Goal: Navigation & Orientation: Understand site structure

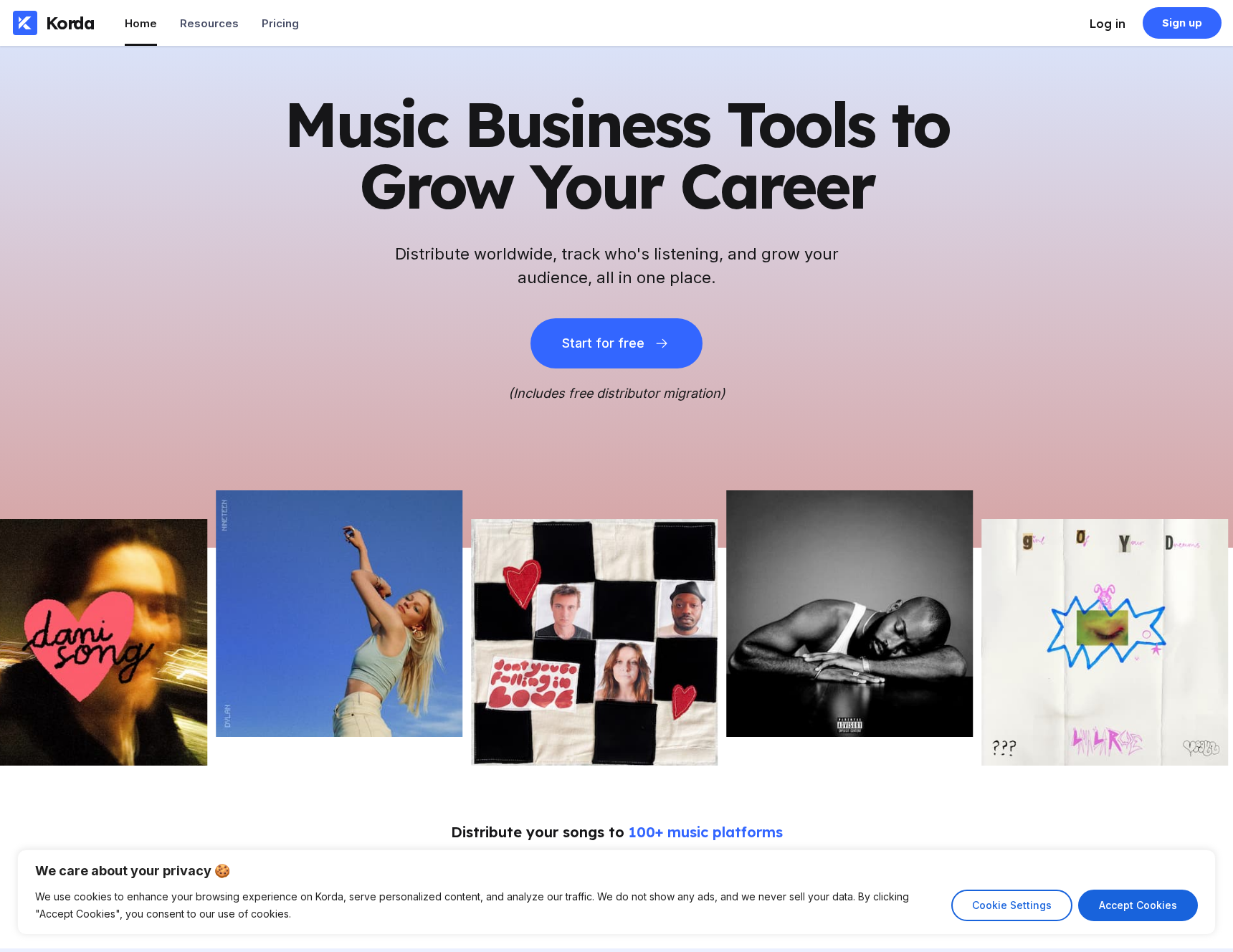
click at [1107, 25] on div "Log in" at bounding box center [1107, 23] width 35 height 14
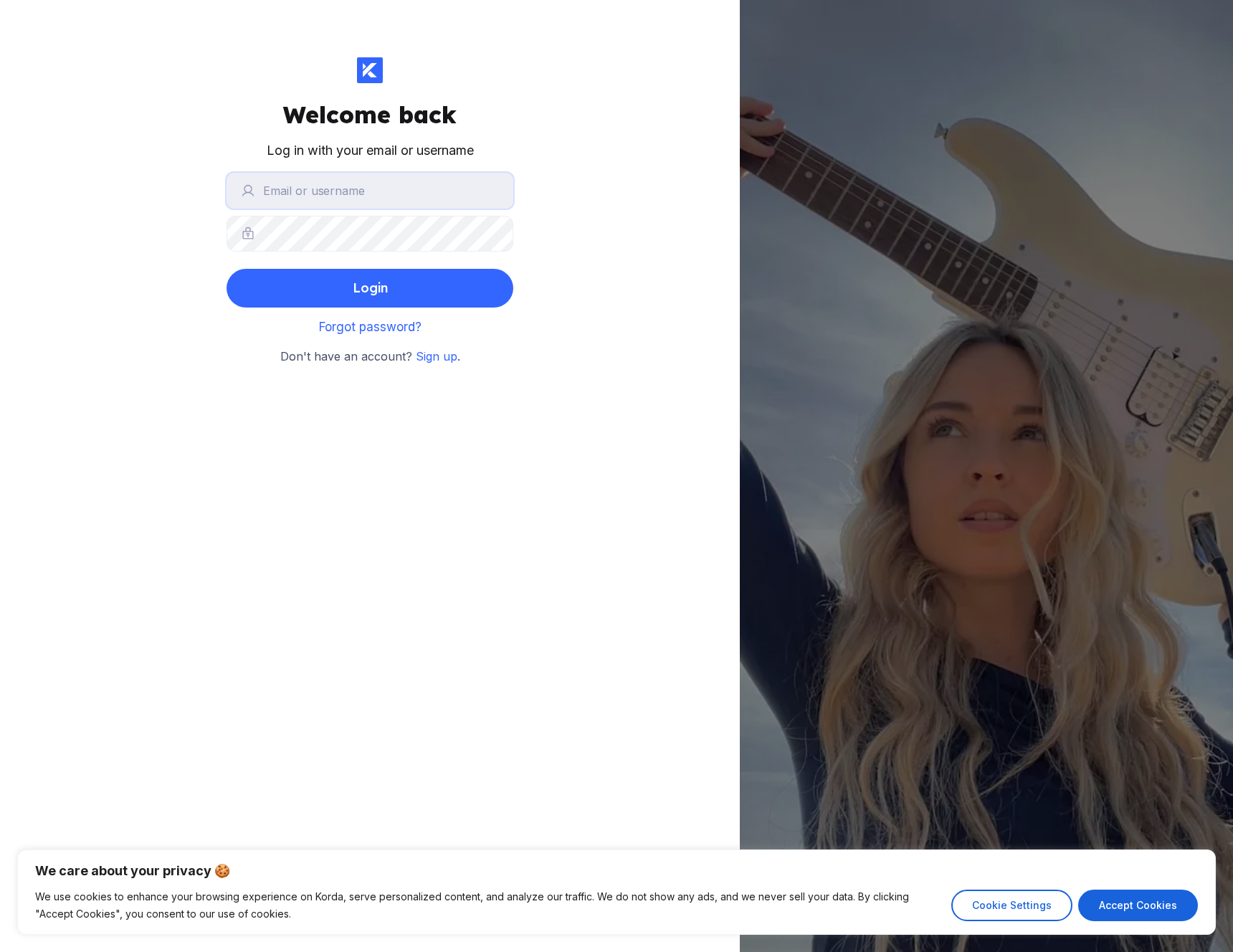
click at [420, 199] on input "text" at bounding box center [370, 190] width 287 height 35
type input "closedforever"
click at [1108, 685] on button "Accept Cookies" at bounding box center [1138, 905] width 120 height 32
checkbox input "true"
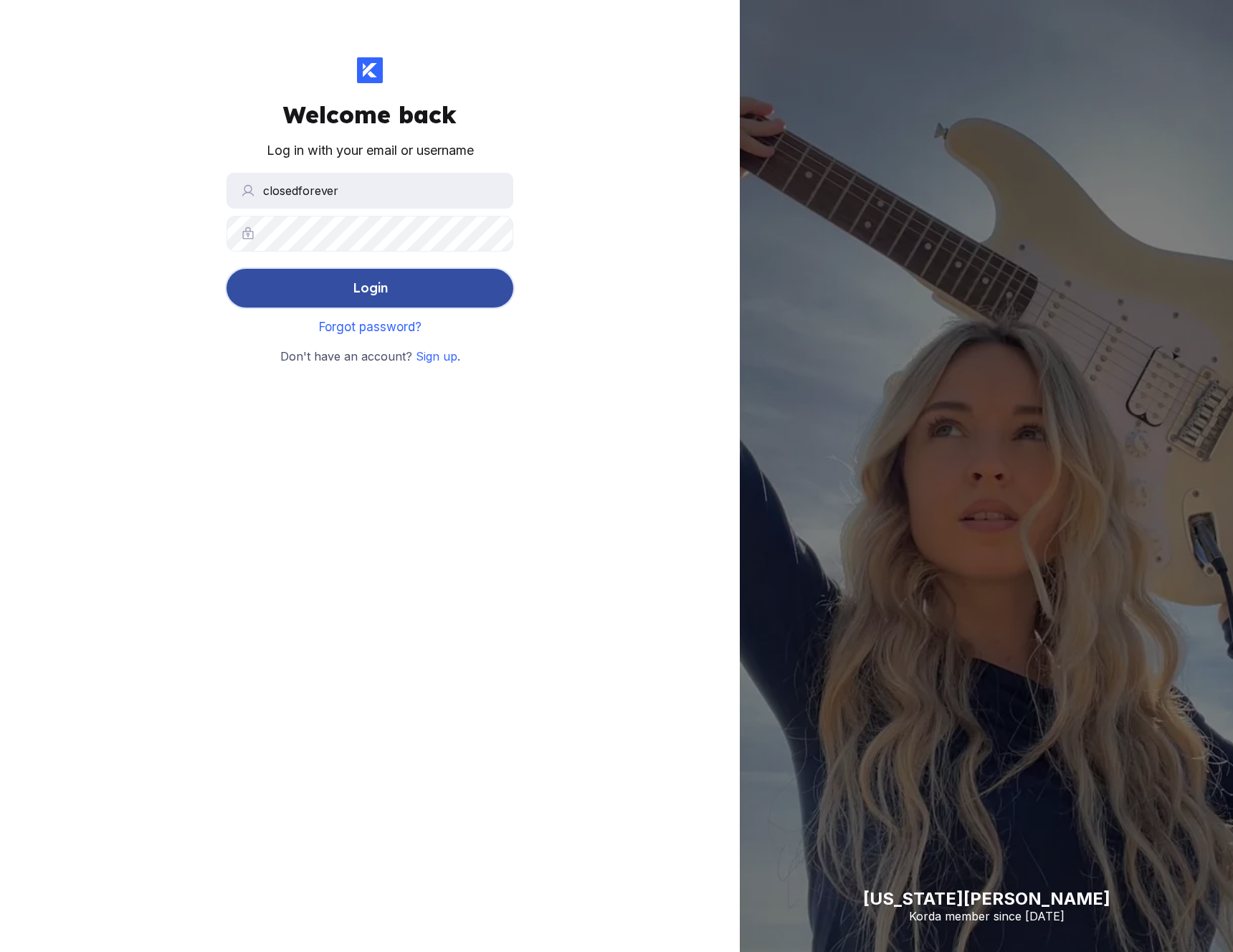
click at [413, 287] on button "Login" at bounding box center [370, 288] width 287 height 39
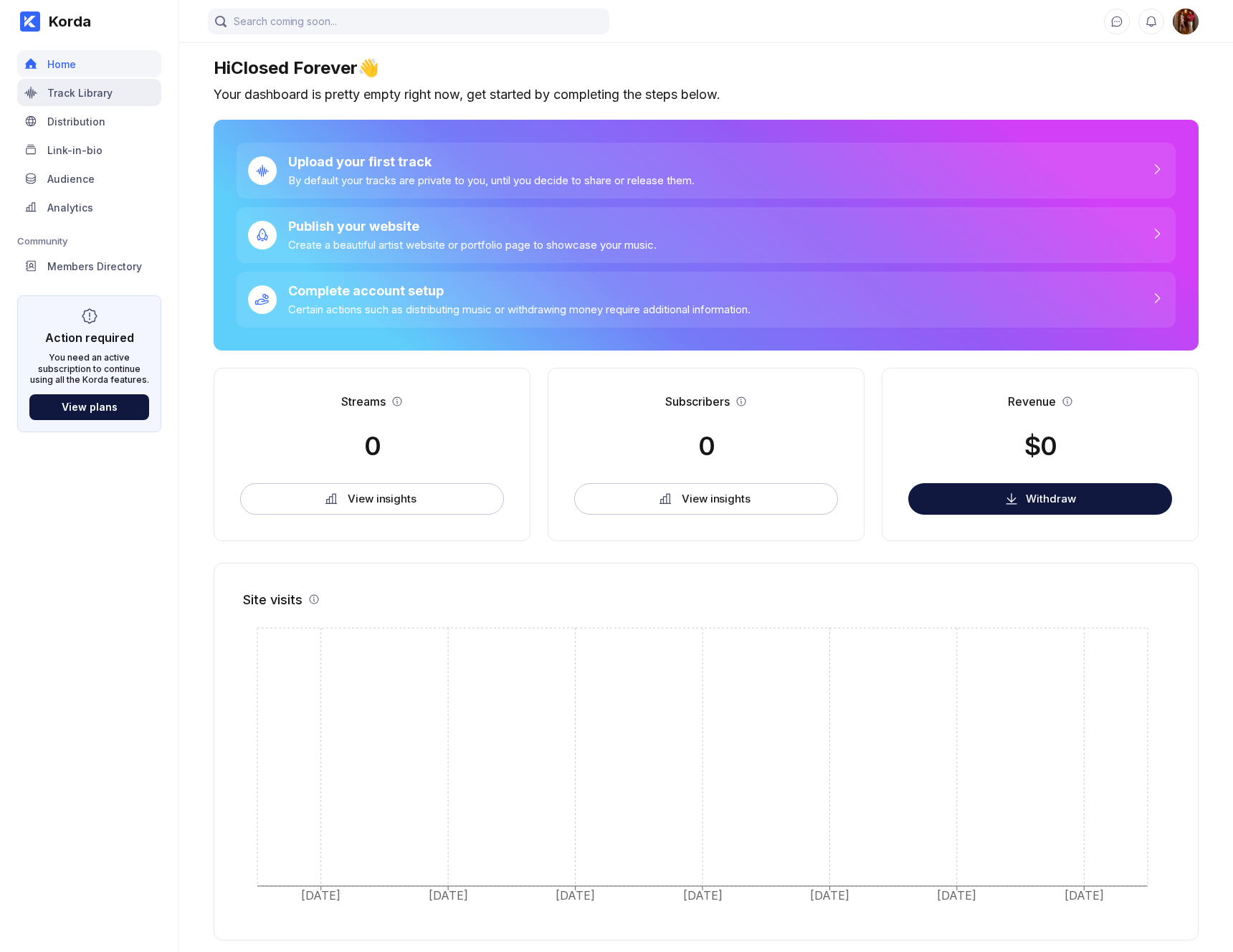
click at [113, 92] on div "Track Library" at bounding box center [89, 92] width 144 height 27
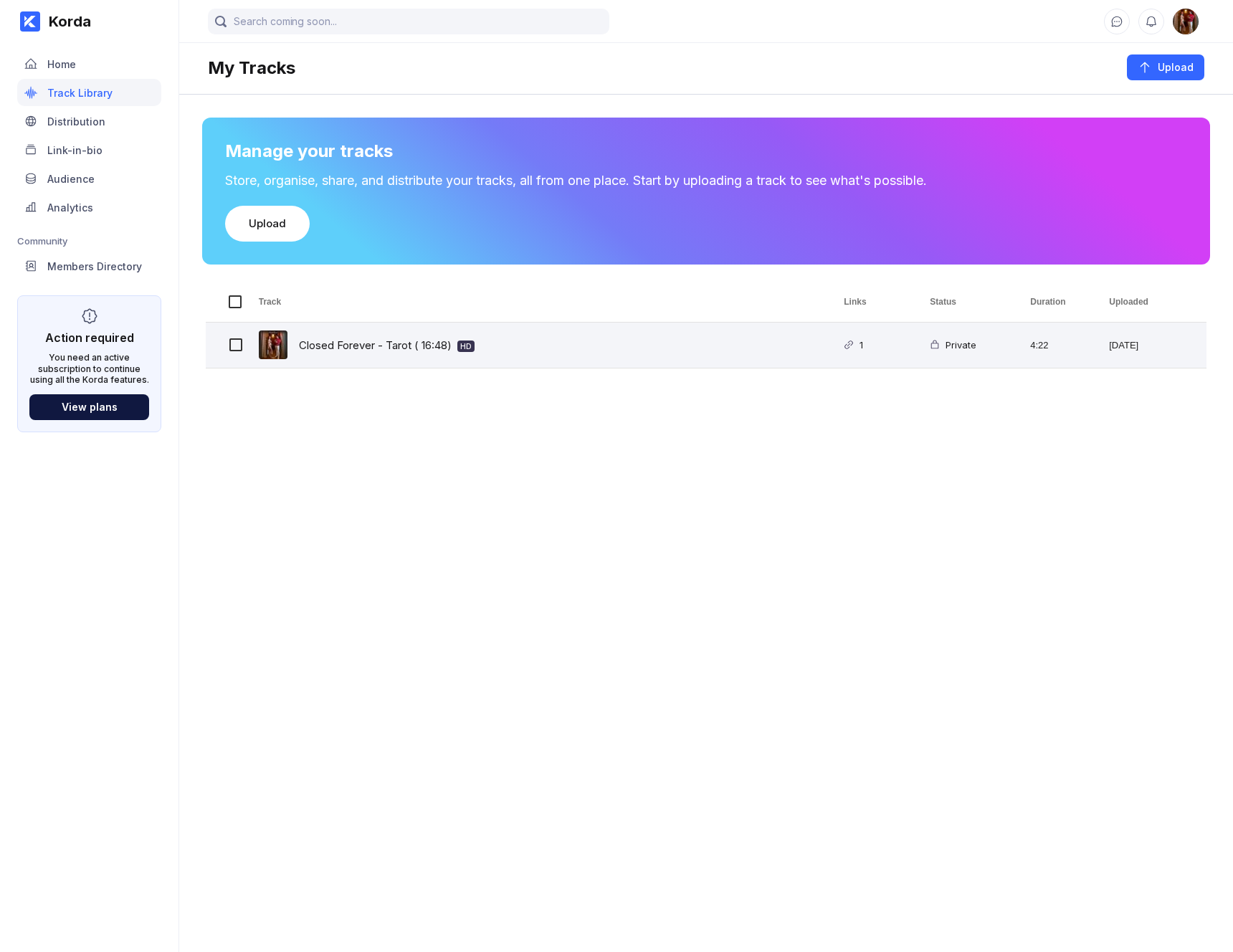
click at [945, 348] on div "Private" at bounding box center [957, 345] width 36 height 34
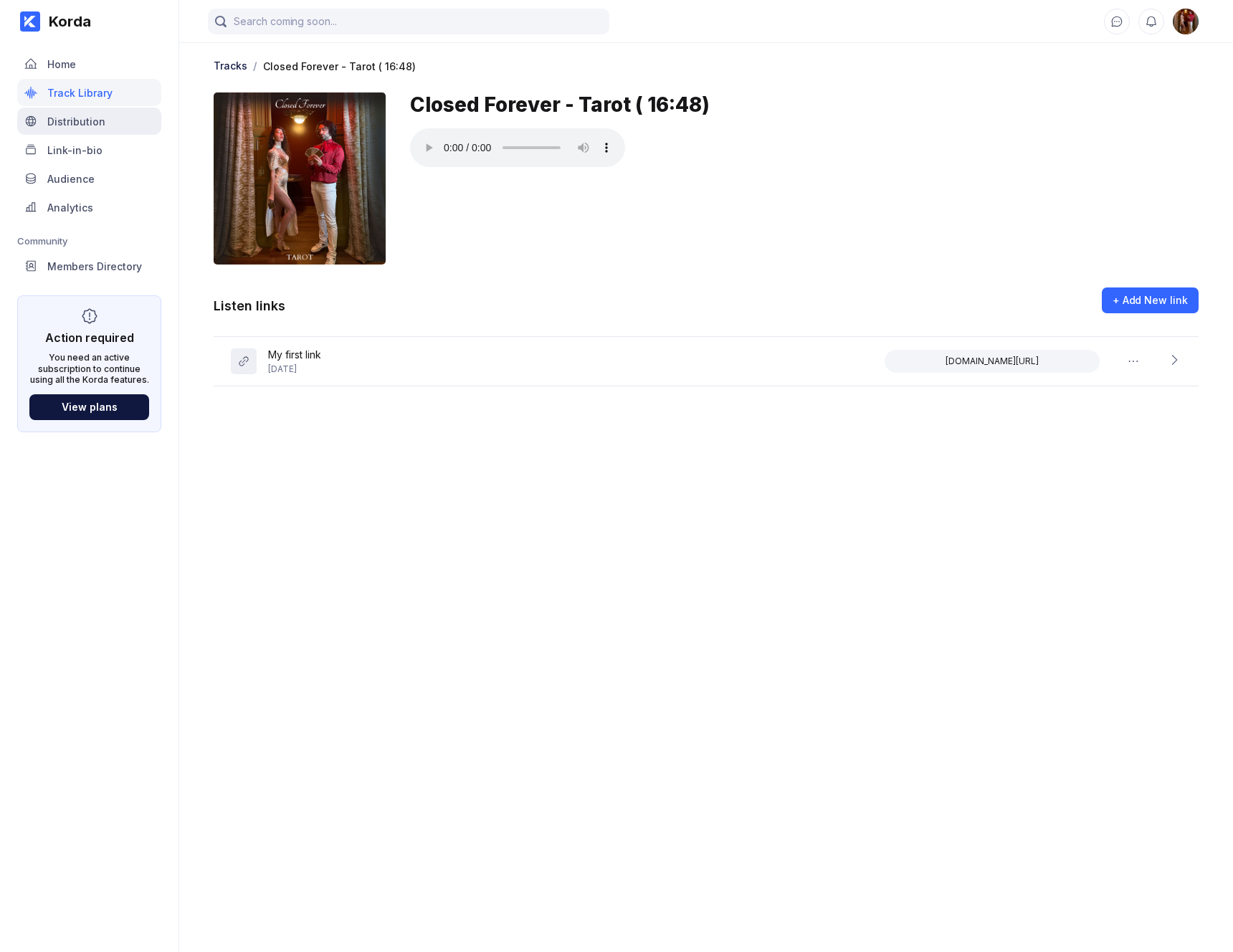
click at [100, 125] on div "Distribution" at bounding box center [76, 122] width 58 height 12
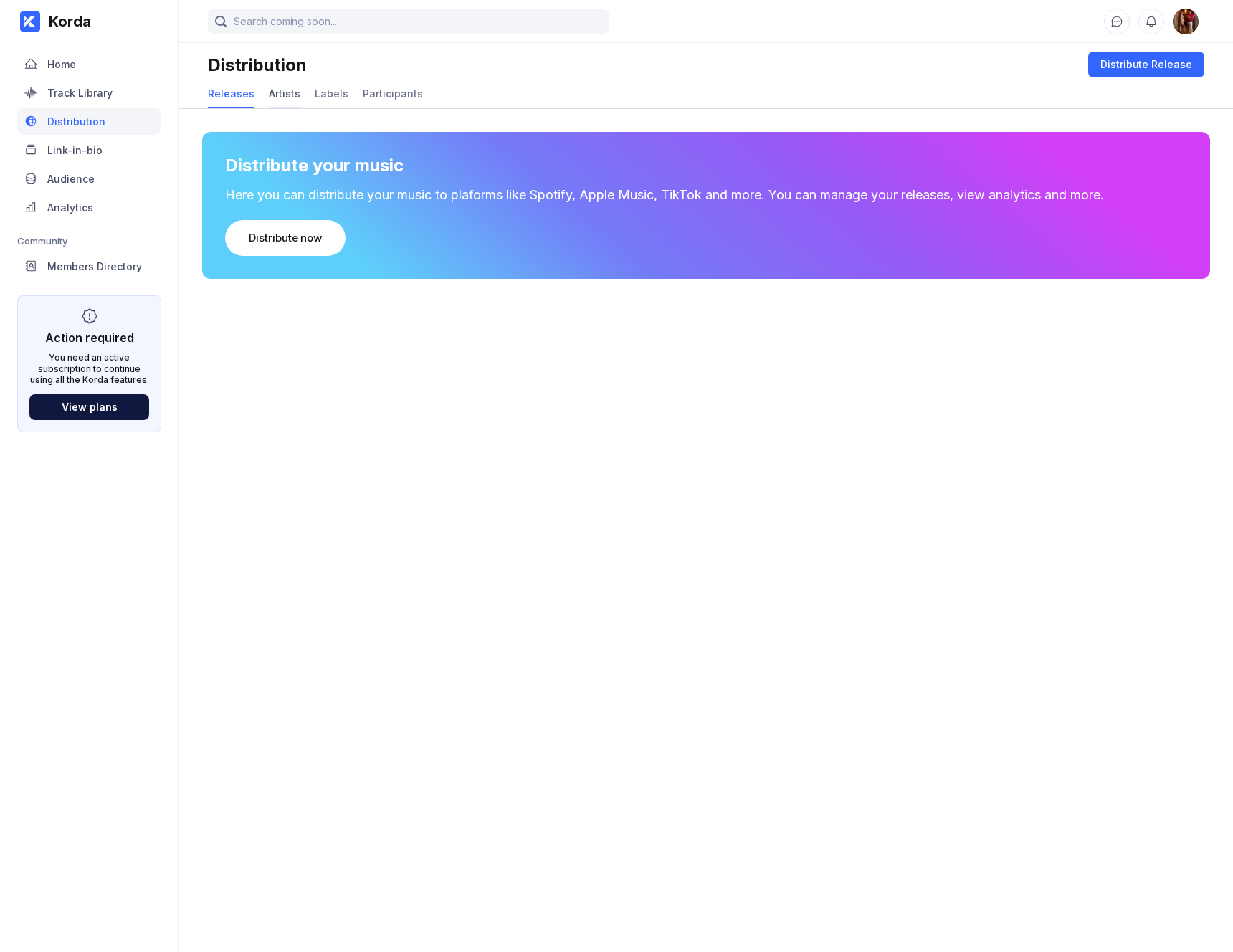
click at [275, 99] on div "Artists" at bounding box center [285, 94] width 32 height 12
click at [212, 97] on div "Releases" at bounding box center [231, 94] width 47 height 12
click at [261, 233] on div "Distribute now" at bounding box center [285, 238] width 73 height 14
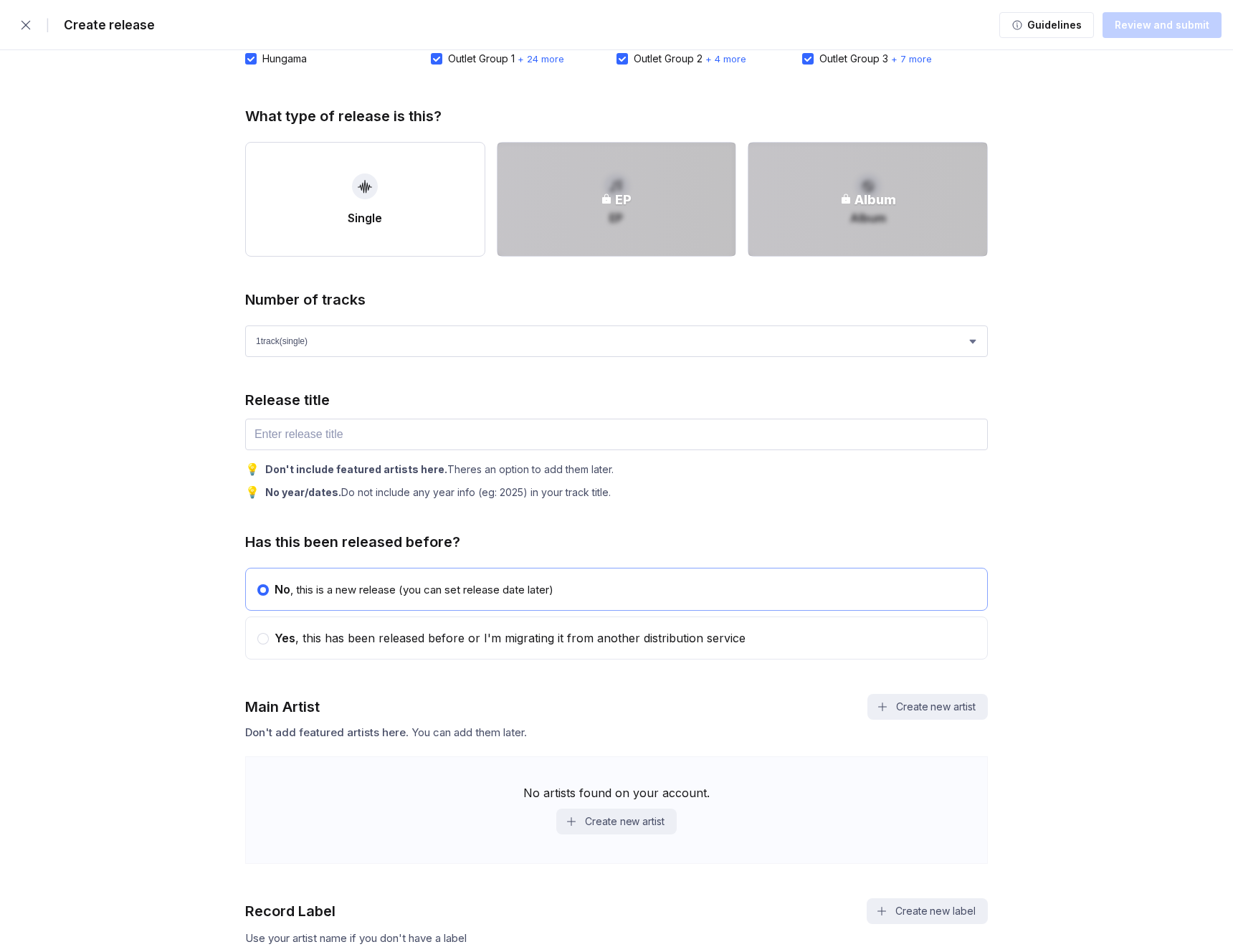
scroll to position [127, 0]
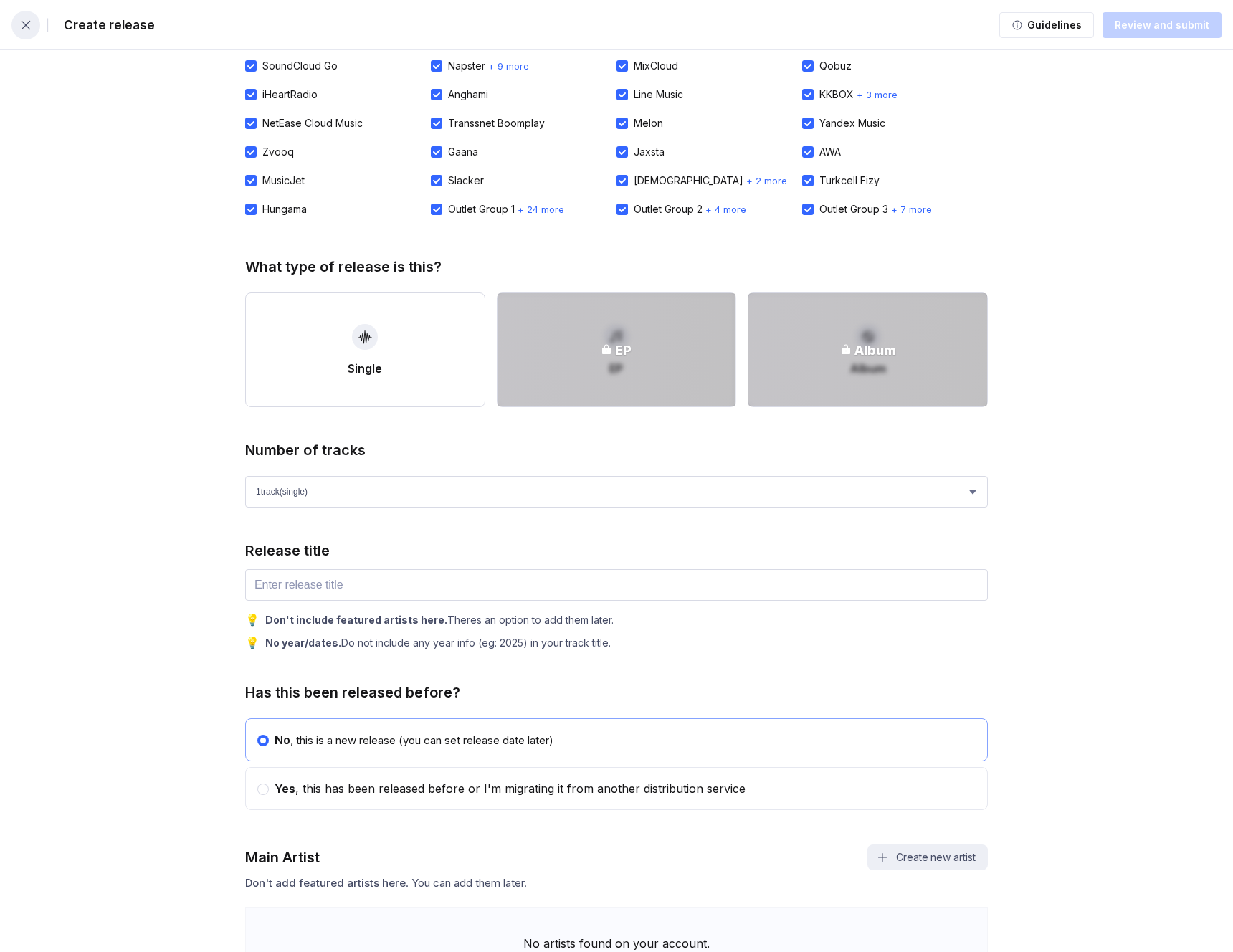
click at [30, 23] on icon "button" at bounding box center [26, 25] width 14 height 14
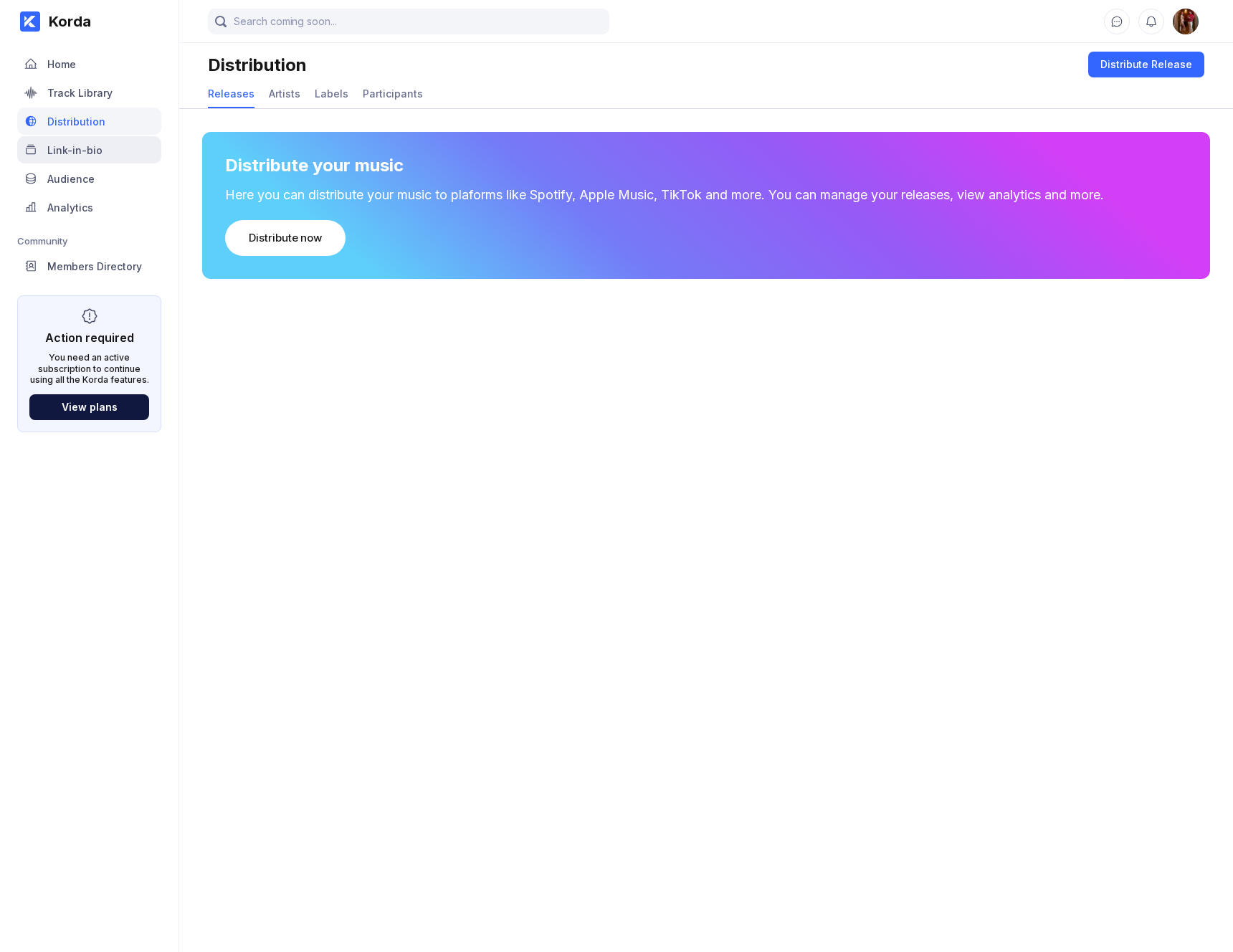
click at [97, 148] on div "Link-in-bio" at bounding box center [75, 150] width 55 height 12
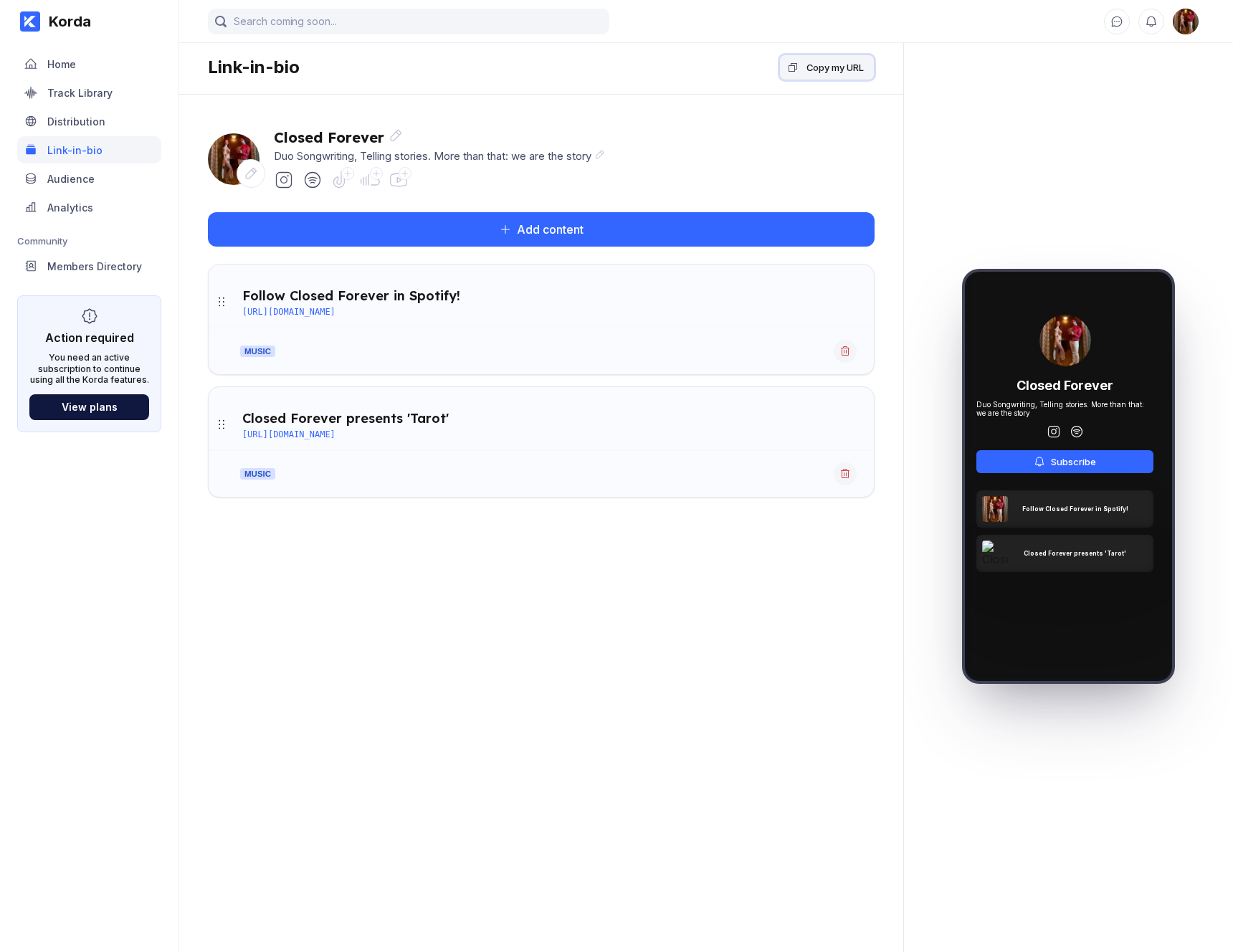
click at [839, 68] on div "Copy my URL" at bounding box center [835, 67] width 57 height 14
click at [108, 190] on div "Audience" at bounding box center [89, 178] width 144 height 27
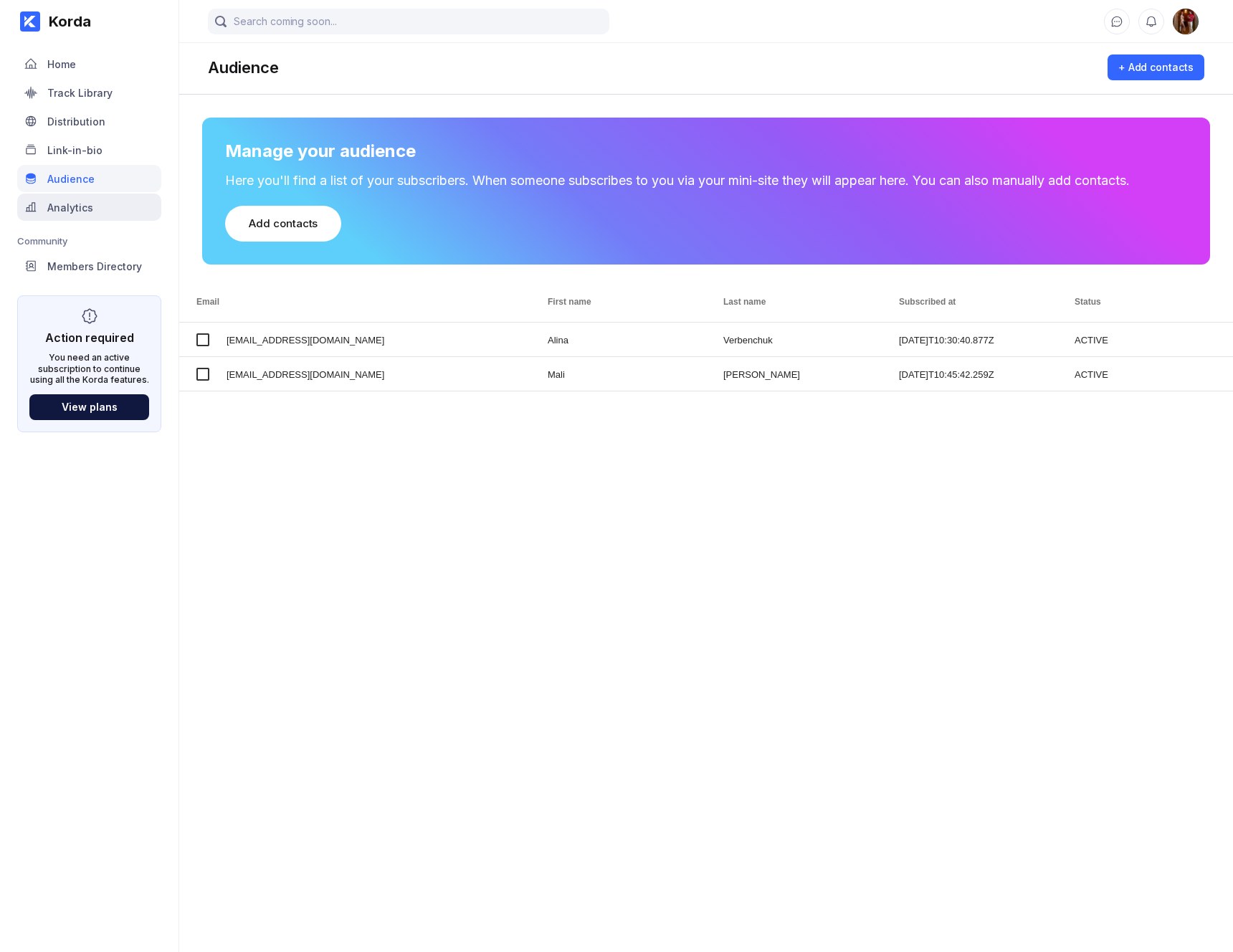
click at [103, 200] on div "Analytics" at bounding box center [89, 207] width 144 height 27
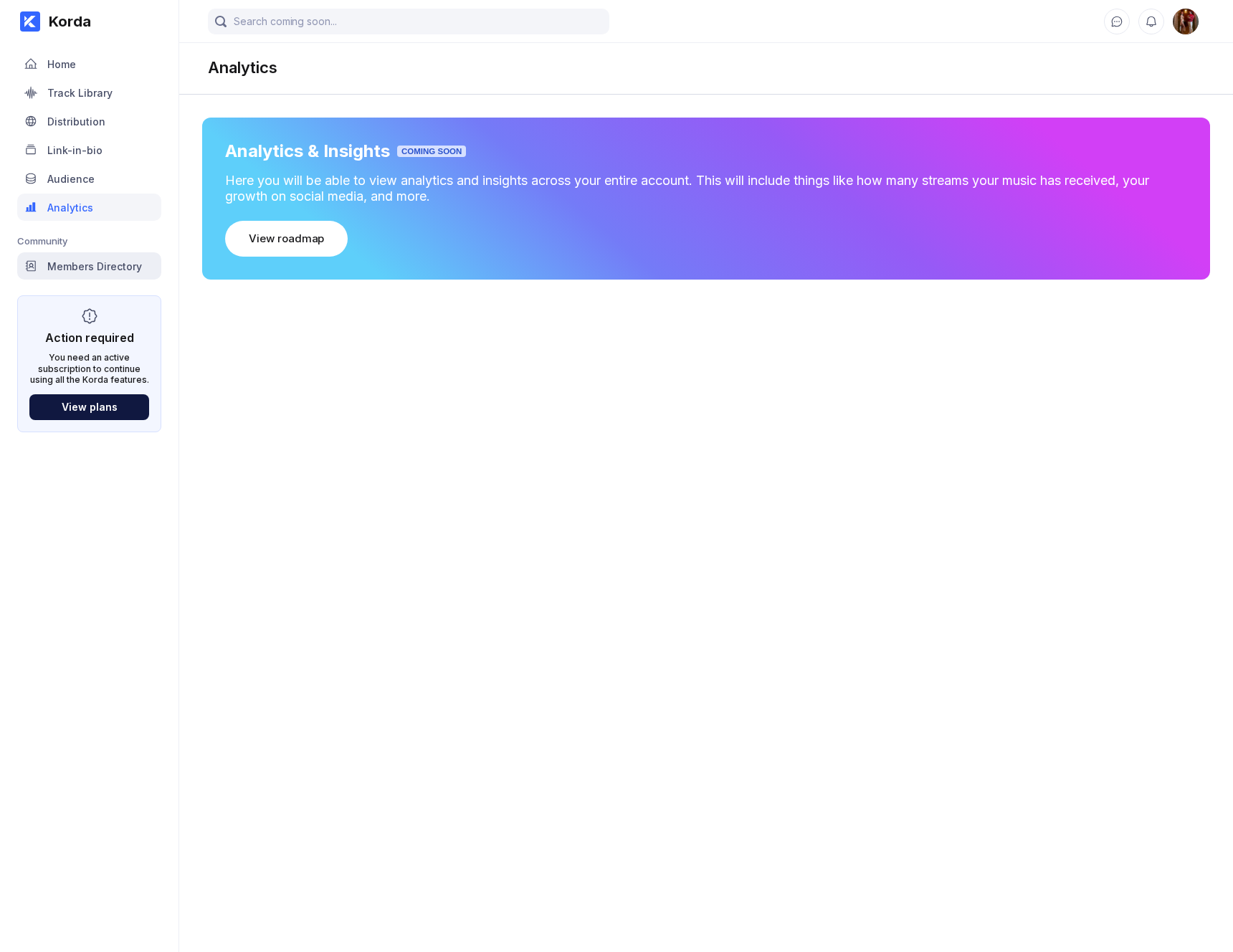
click at [97, 265] on div "Members Directory" at bounding box center [94, 266] width 94 height 12
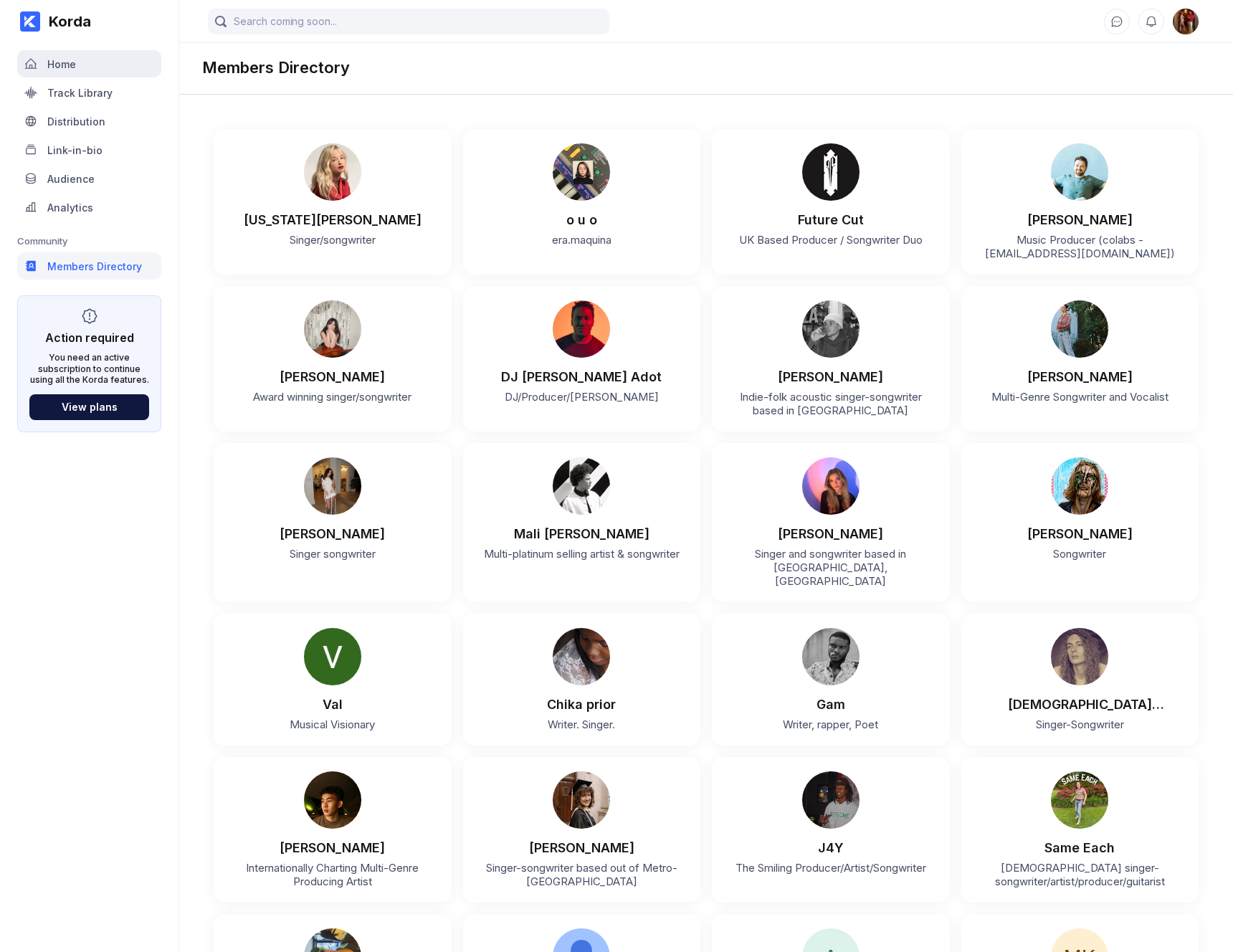
click at [66, 58] on div "Home" at bounding box center [62, 64] width 29 height 12
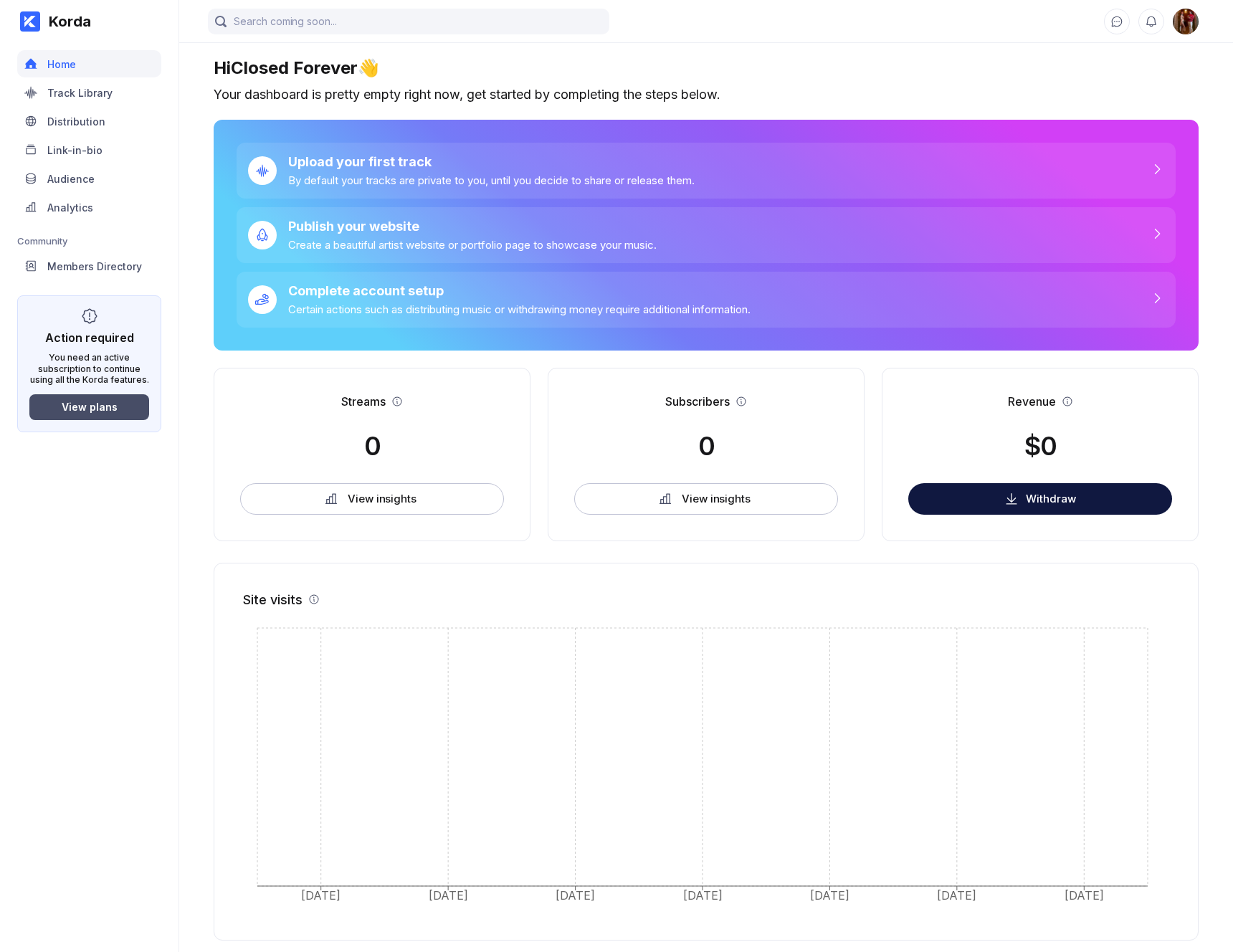
click at [143, 415] on button "View plans" at bounding box center [89, 407] width 120 height 26
